Goal: Check status: Check status

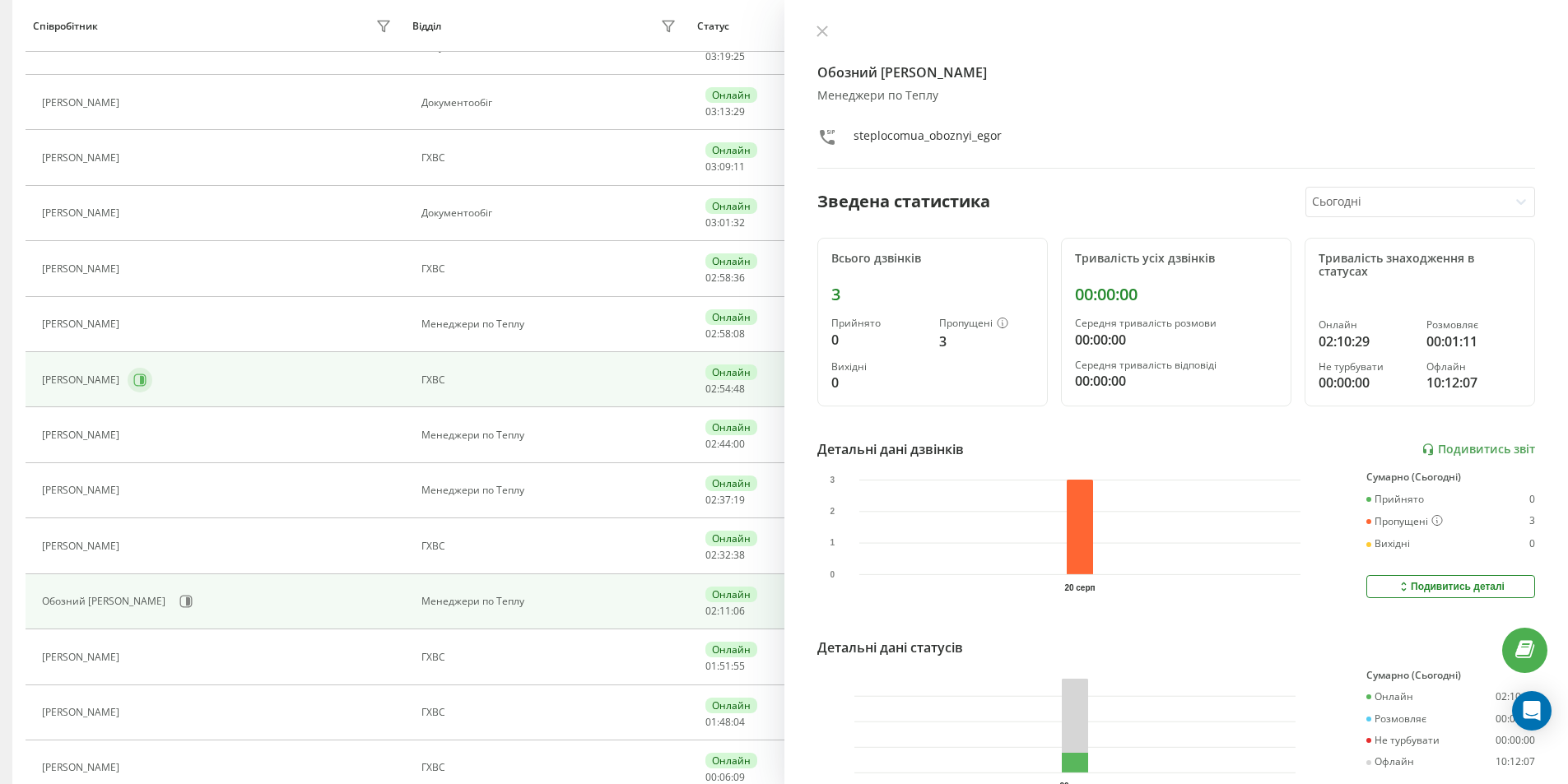
scroll to position [494, 0]
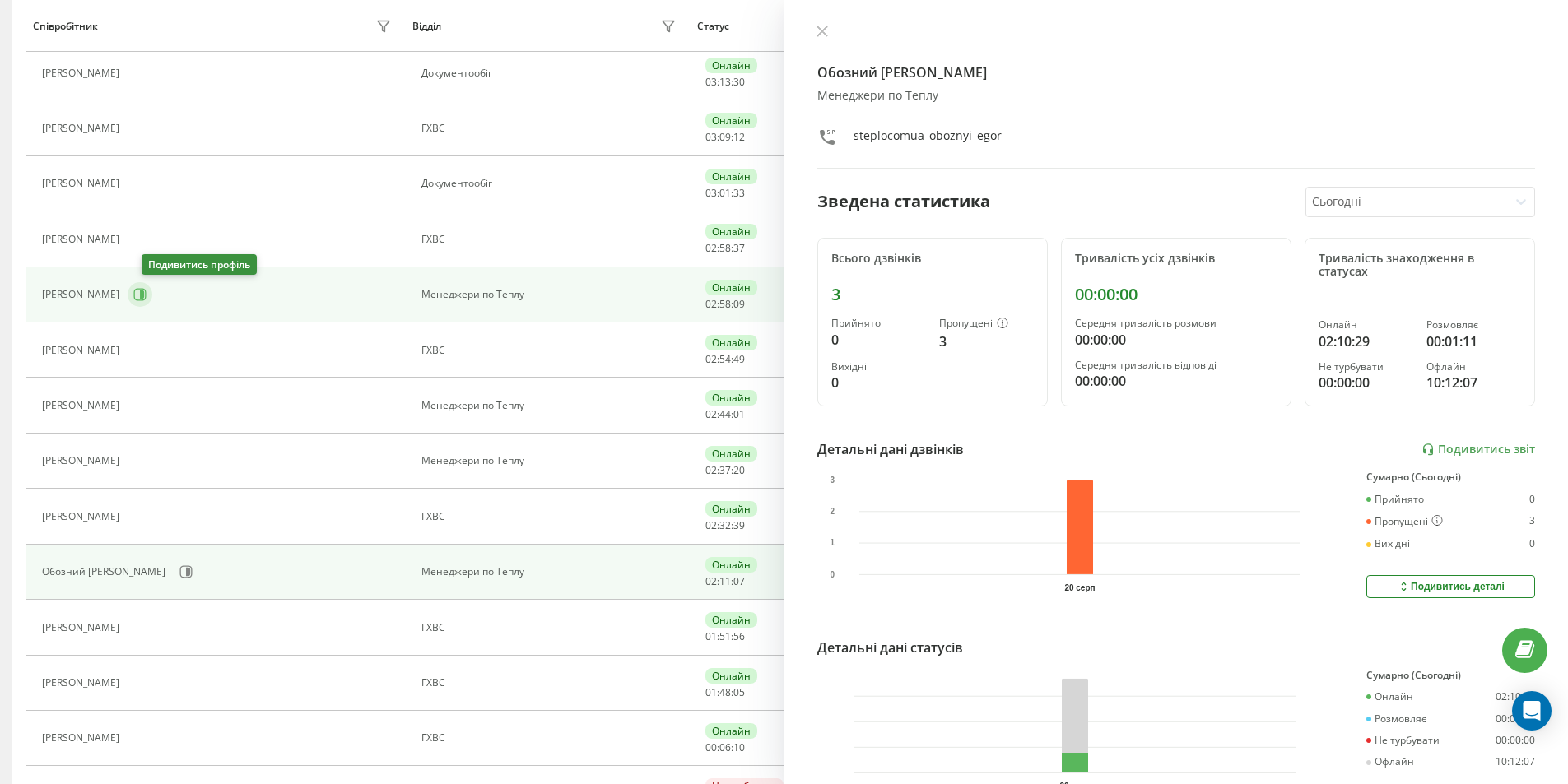
click at [147, 297] on icon at bounding box center [140, 295] width 13 height 13
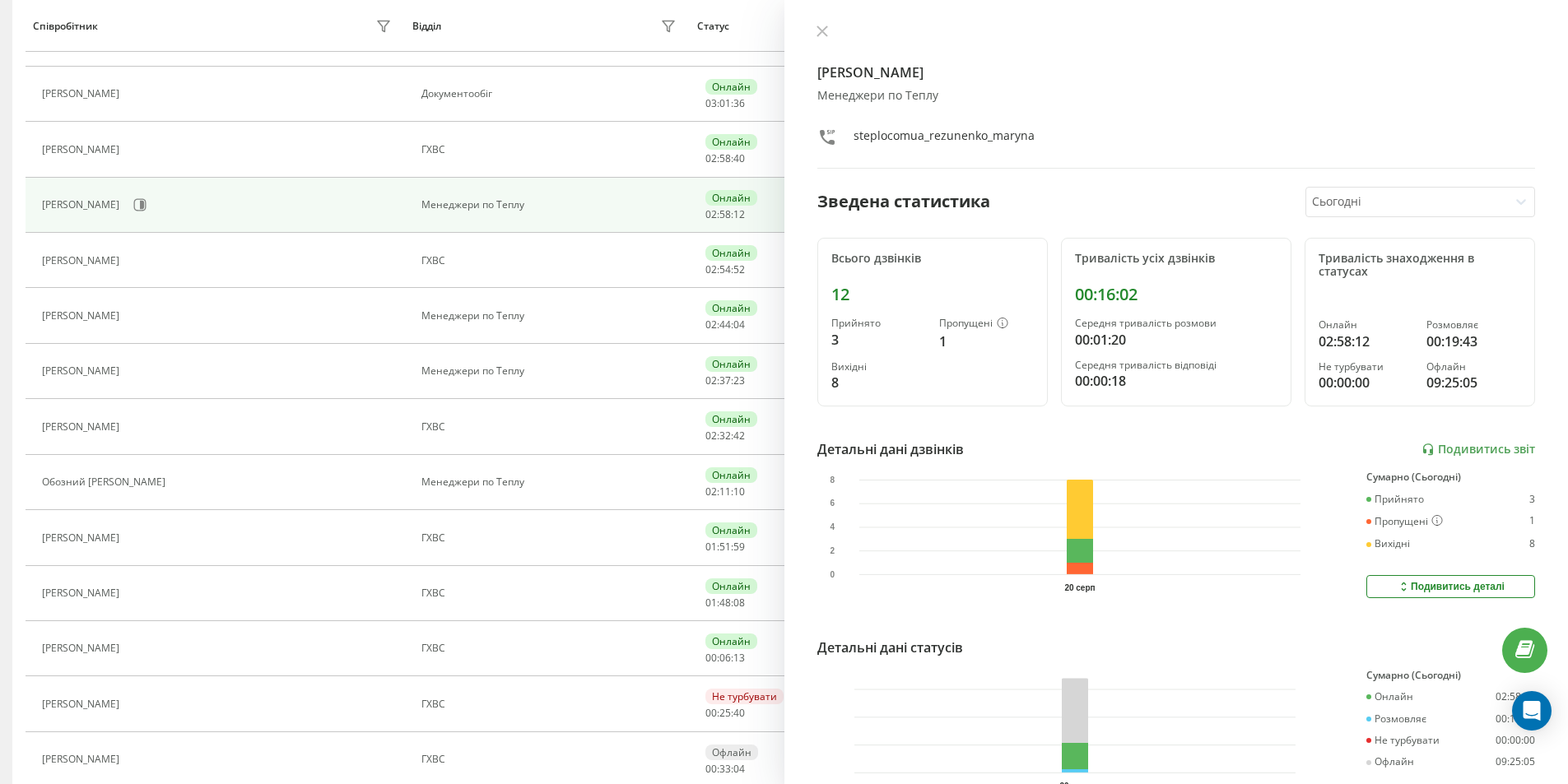
scroll to position [658, 0]
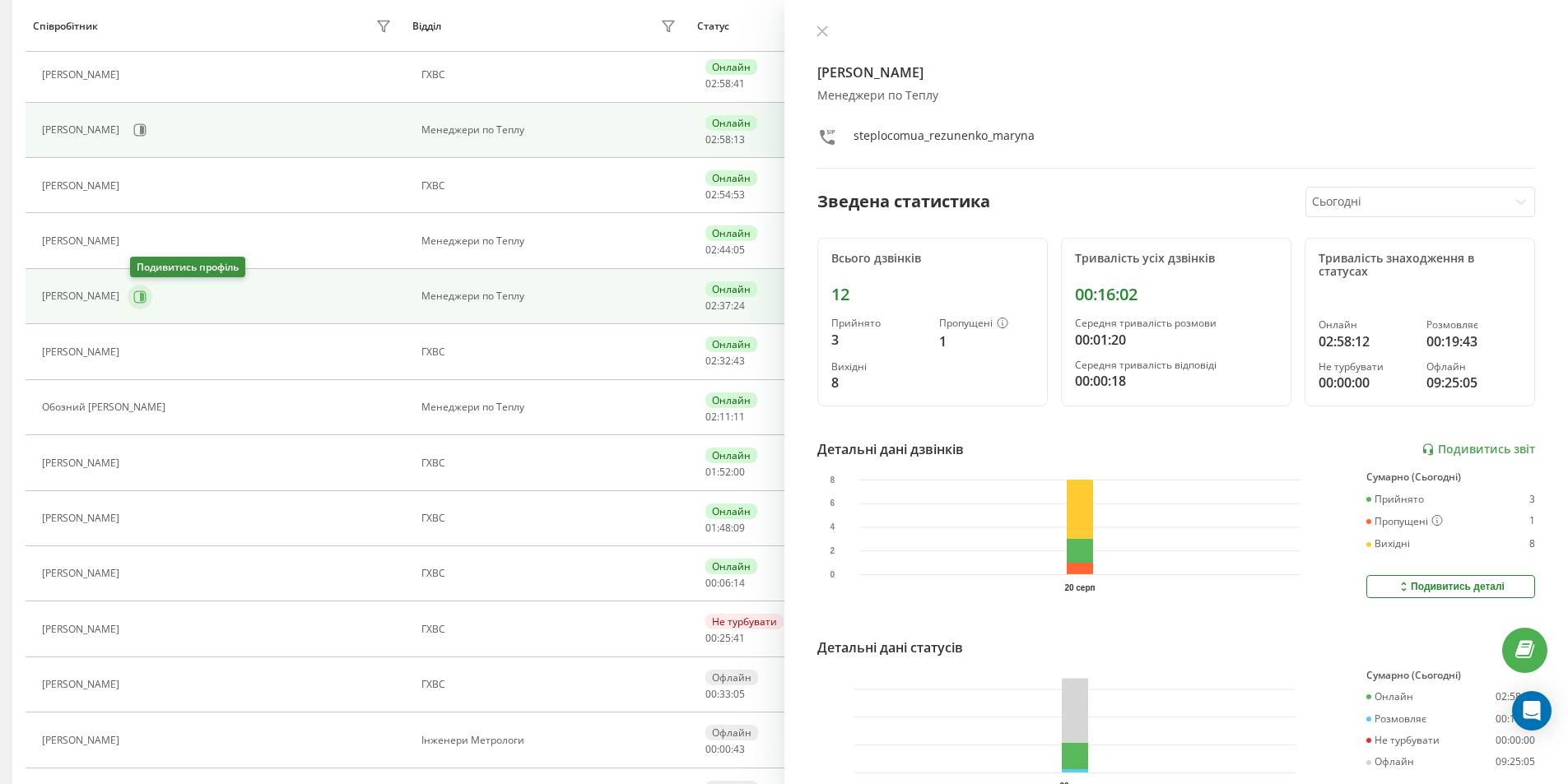
click at [144, 297] on icon at bounding box center [142, 296] width 4 height 8
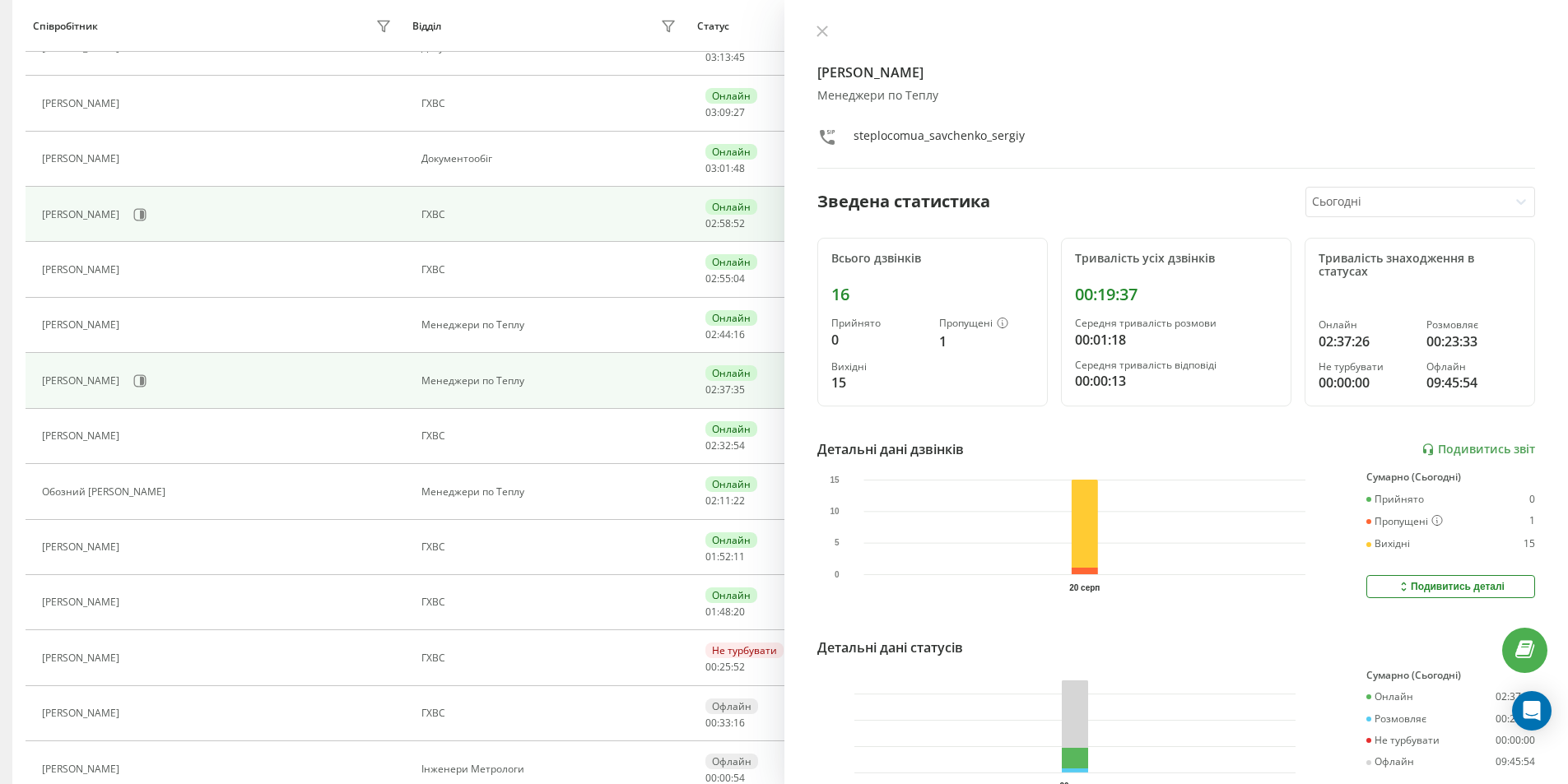
scroll to position [658, 0]
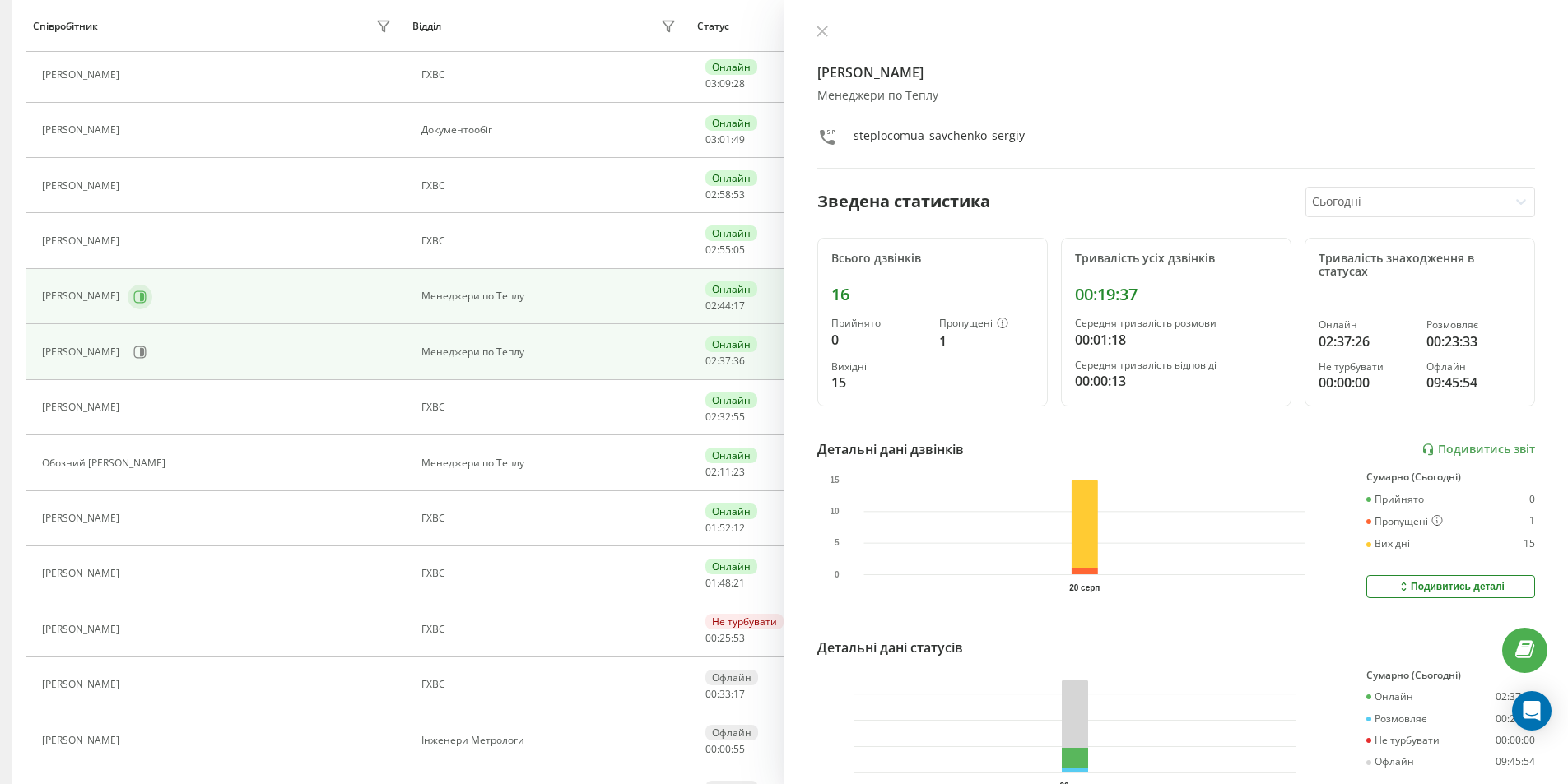
click at [147, 296] on icon at bounding box center [140, 297] width 13 height 13
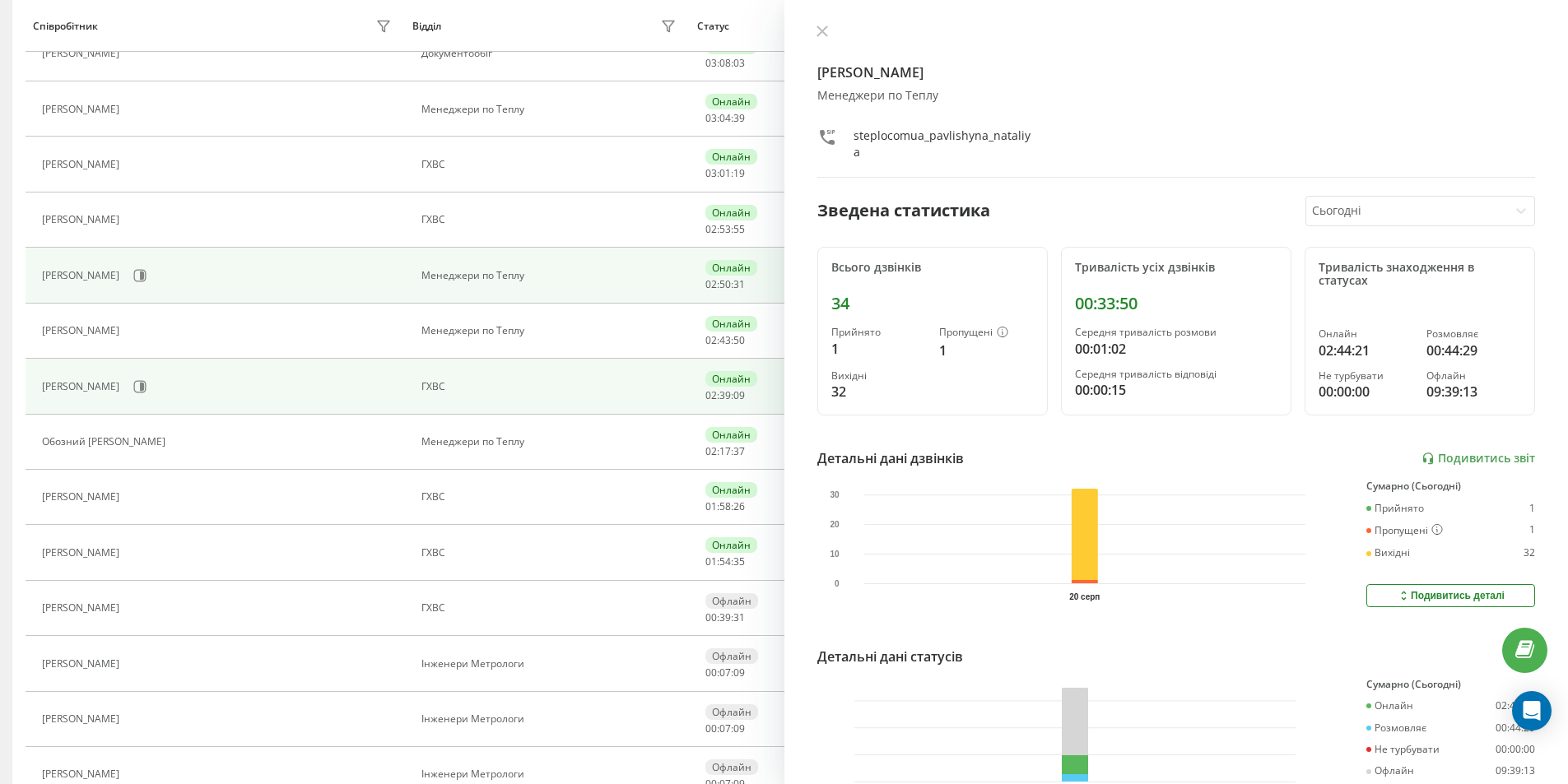
scroll to position [736, 0]
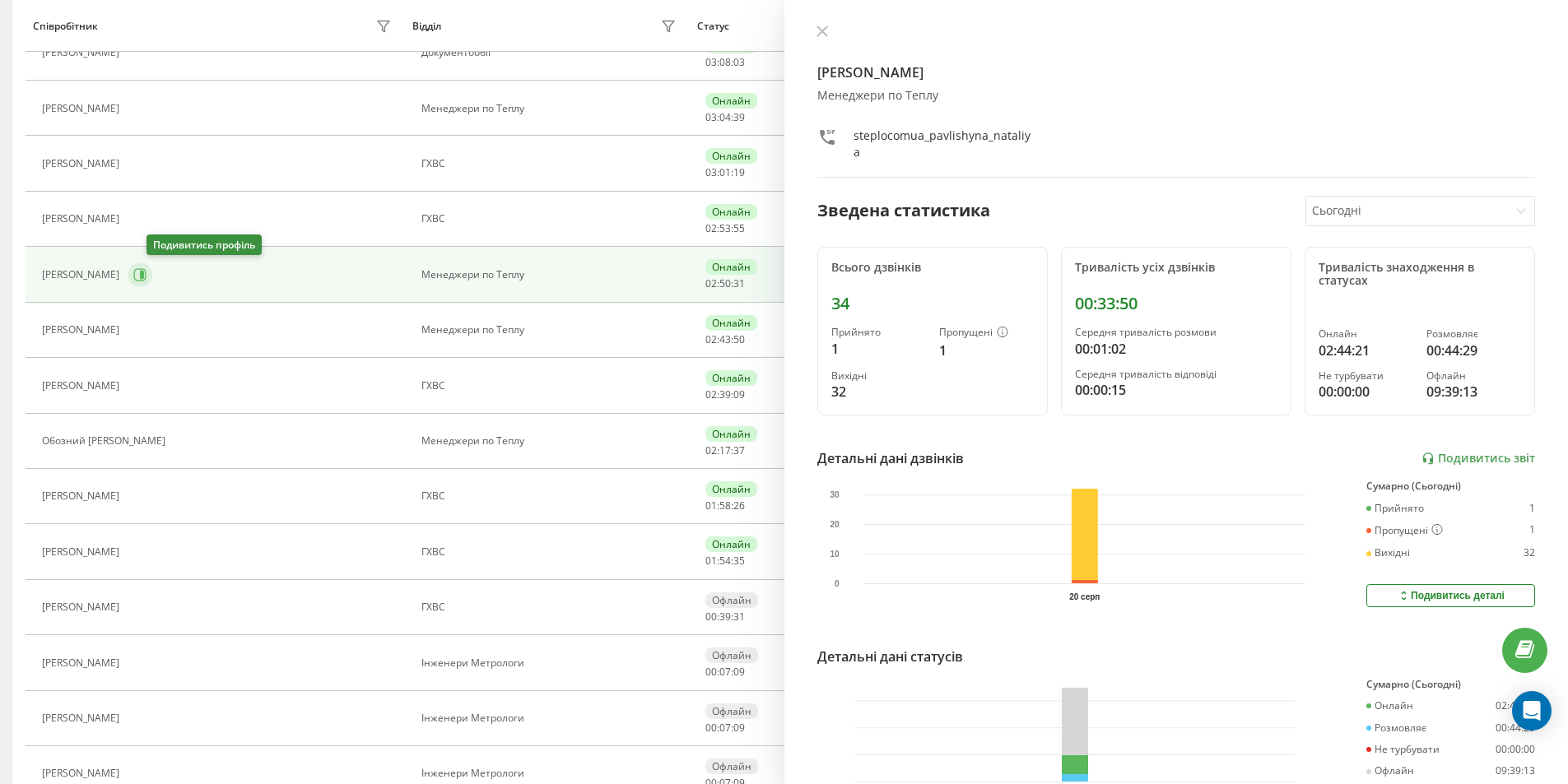
click at [144, 274] on icon at bounding box center [142, 275] width 4 height 8
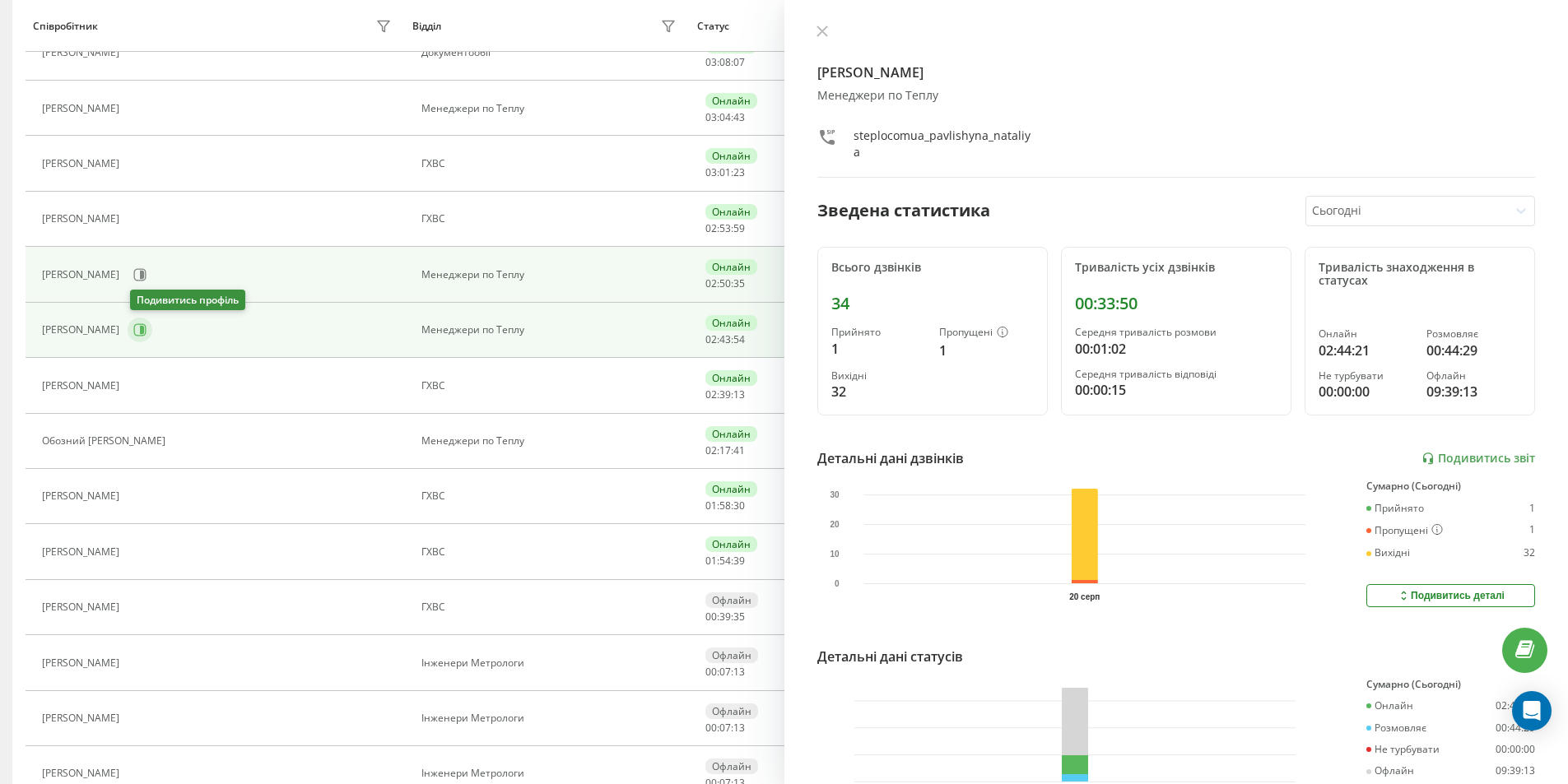
click at [139, 325] on icon at bounding box center [140, 330] width 12 height 12
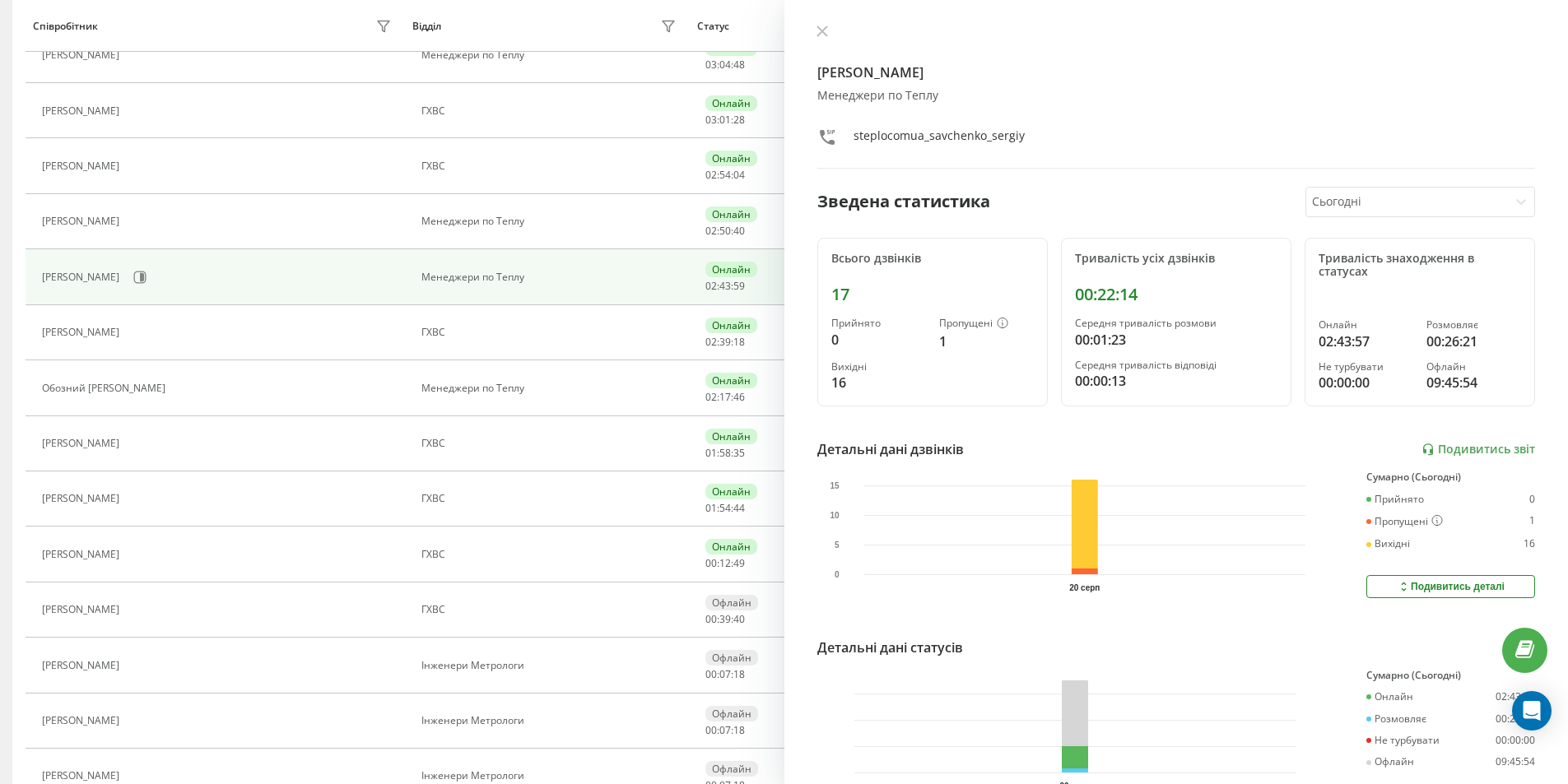
scroll to position [762, 0]
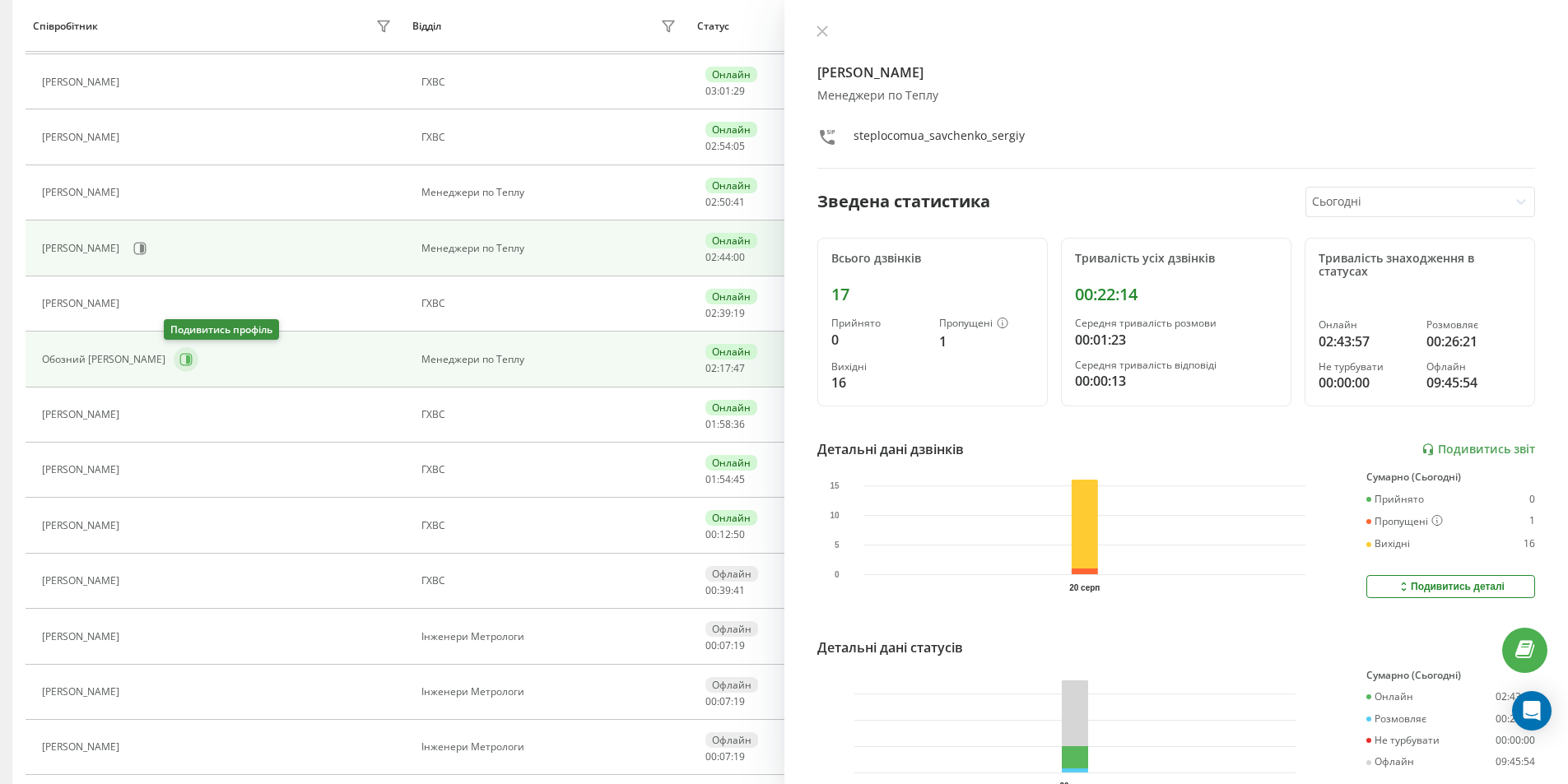
click at [179, 363] on icon at bounding box center [186, 359] width 13 height 13
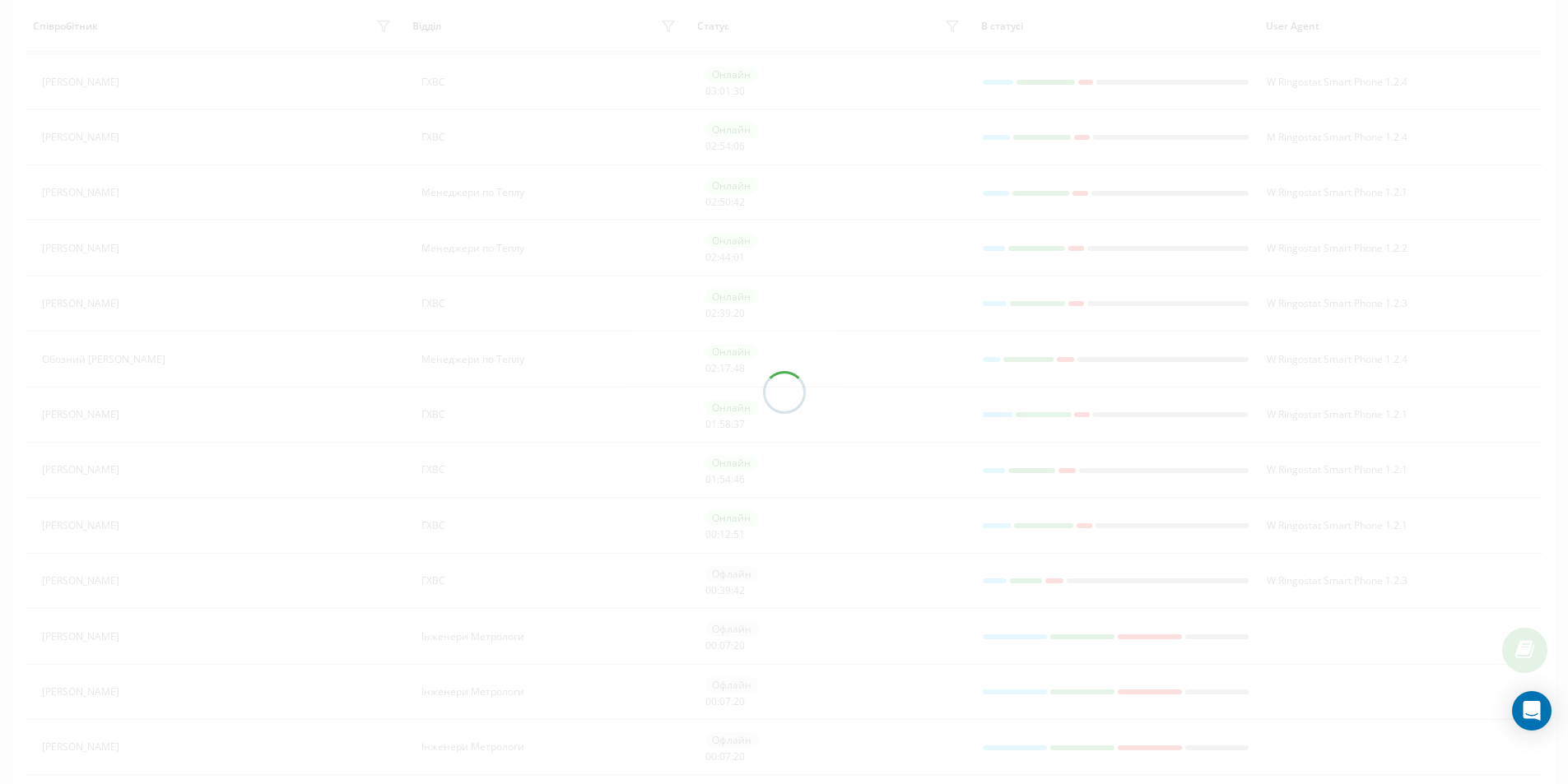
scroll to position [707, 0]
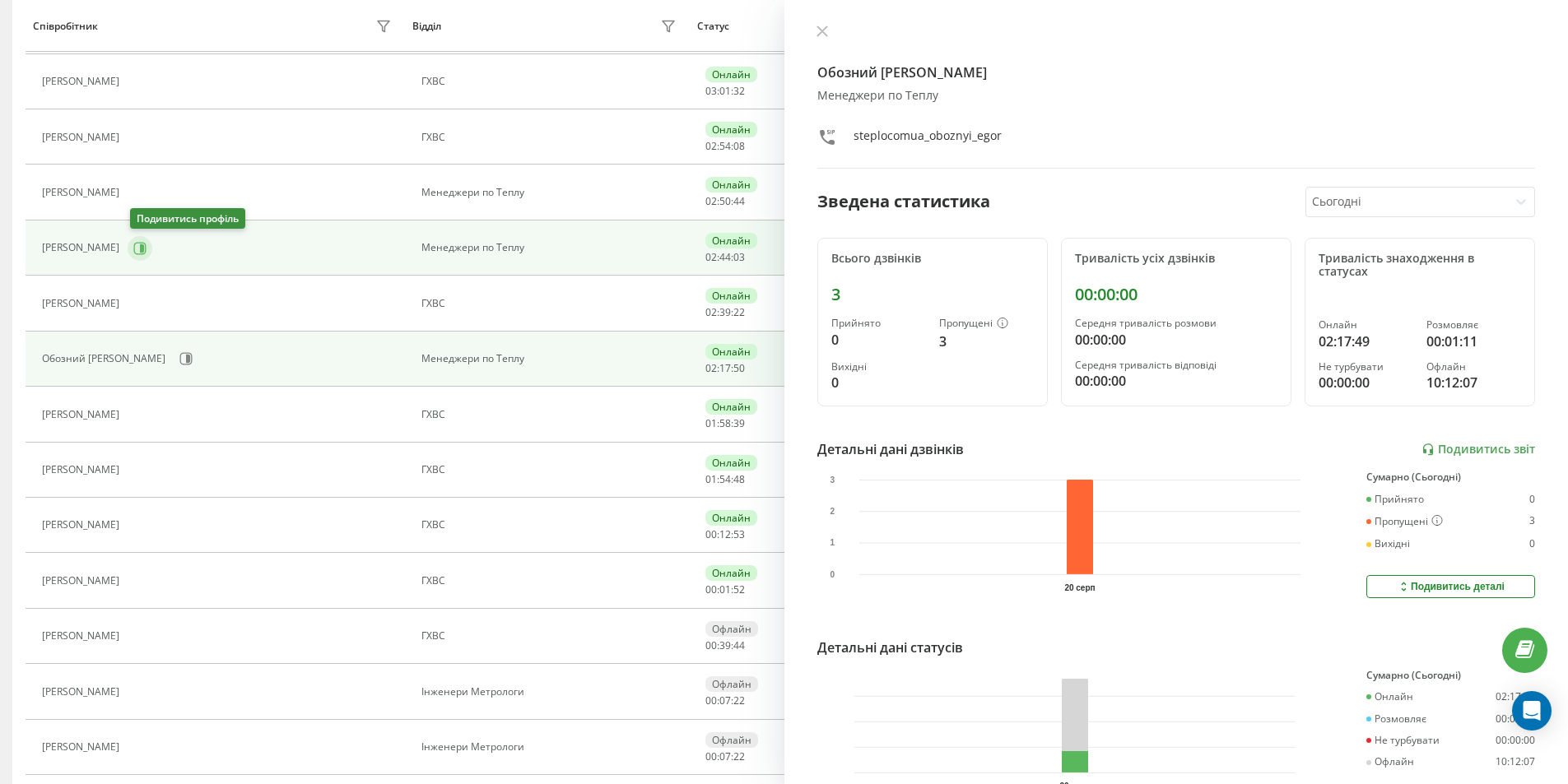
click at [142, 250] on icon at bounding box center [140, 249] width 13 height 13
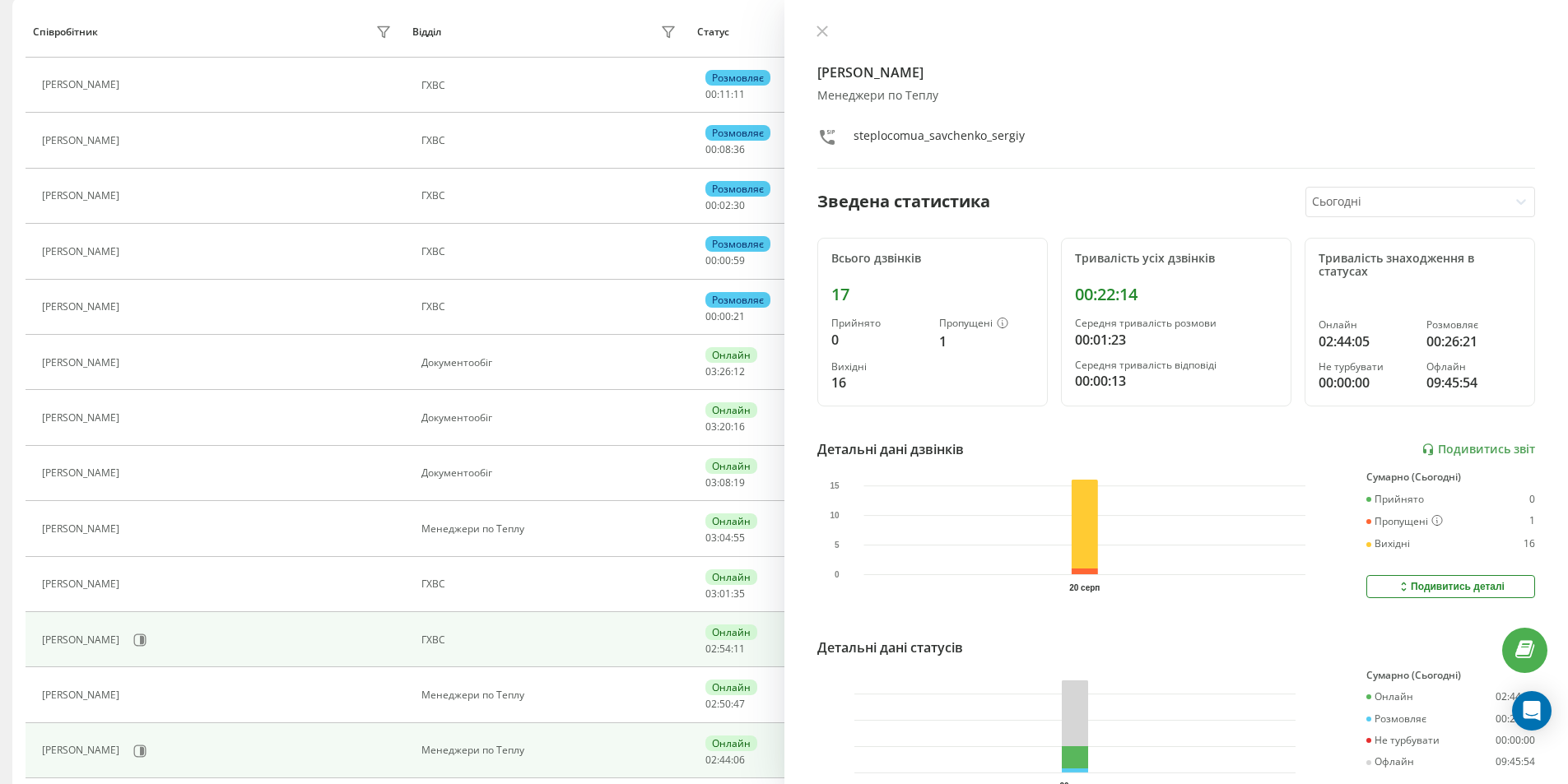
scroll to position [164, 0]
